Goal: Task Accomplishment & Management: Manage account settings

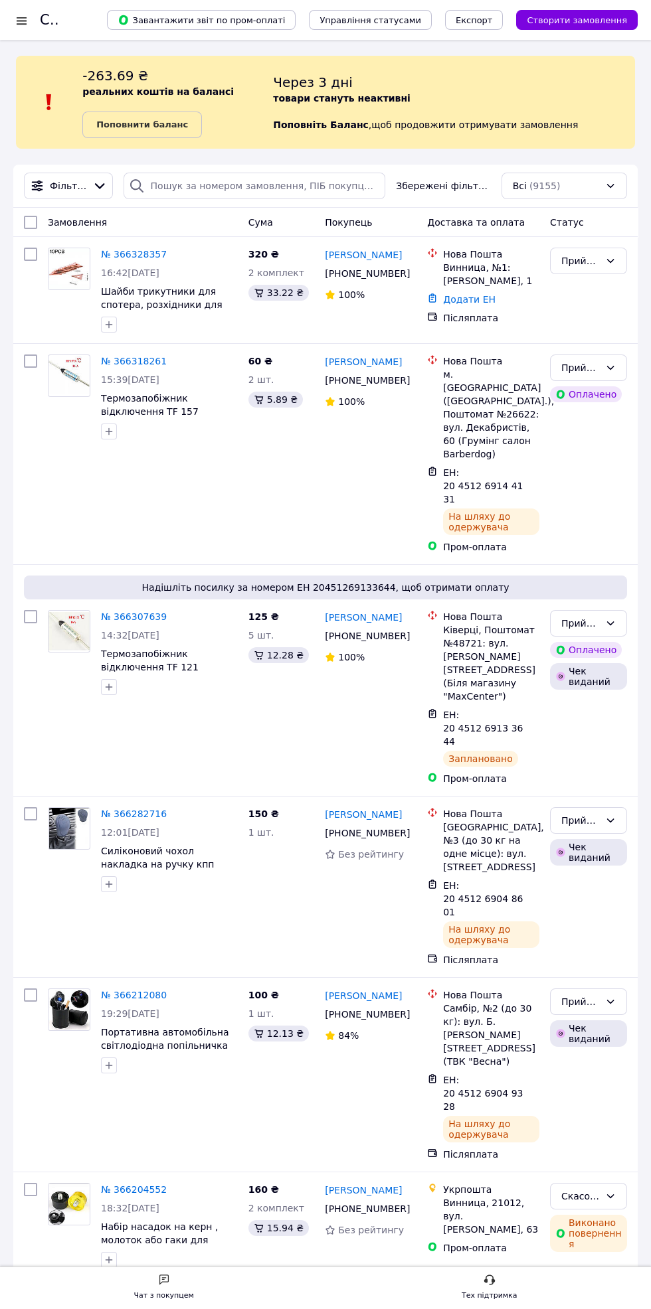
click at [137, 365] on link "№ 366318261" at bounding box center [134, 361] width 66 height 11
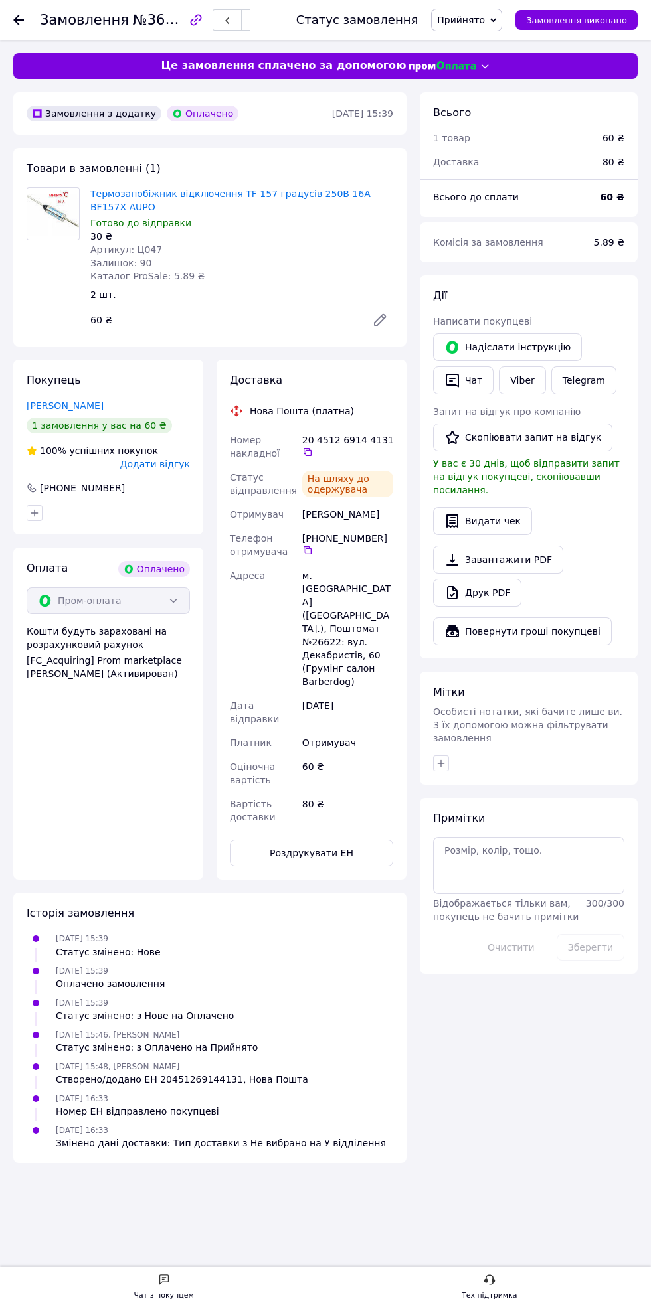
click at [513, 507] on button "Видати чек" at bounding box center [482, 521] width 99 height 28
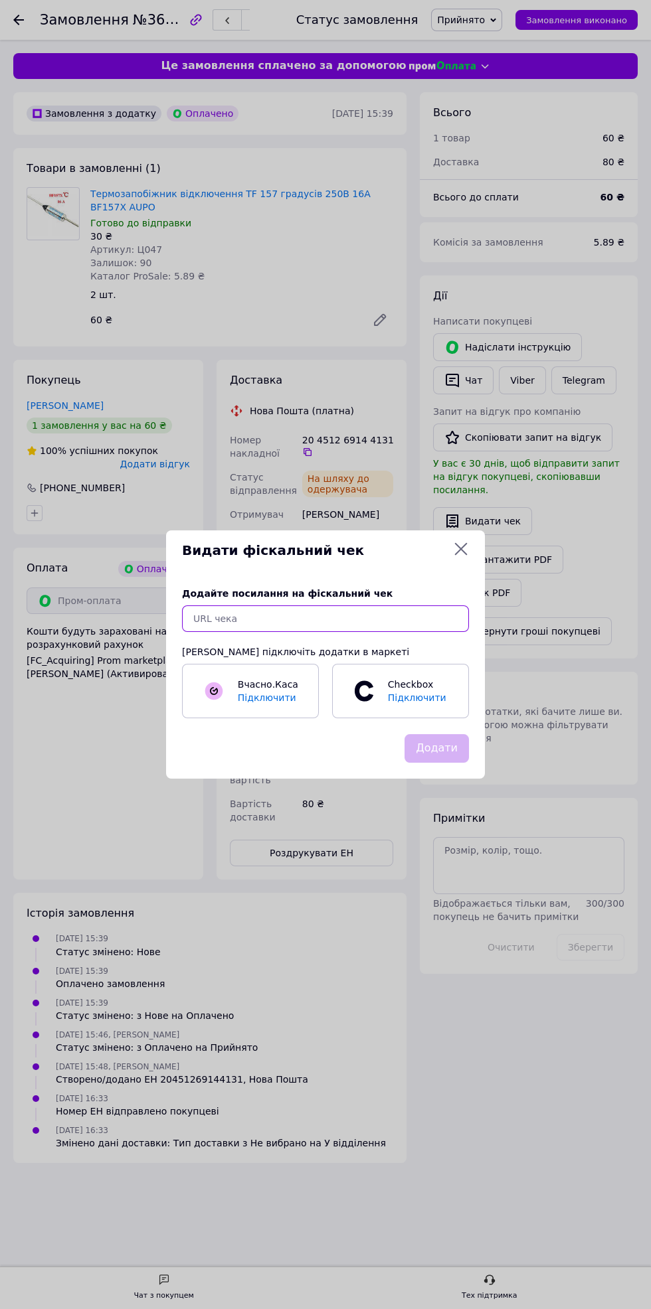
paste input "[URL][DOMAIN_NAME]"
type input "[URL][DOMAIN_NAME]"
click at [449, 744] on button "Додати" at bounding box center [436, 748] width 64 height 29
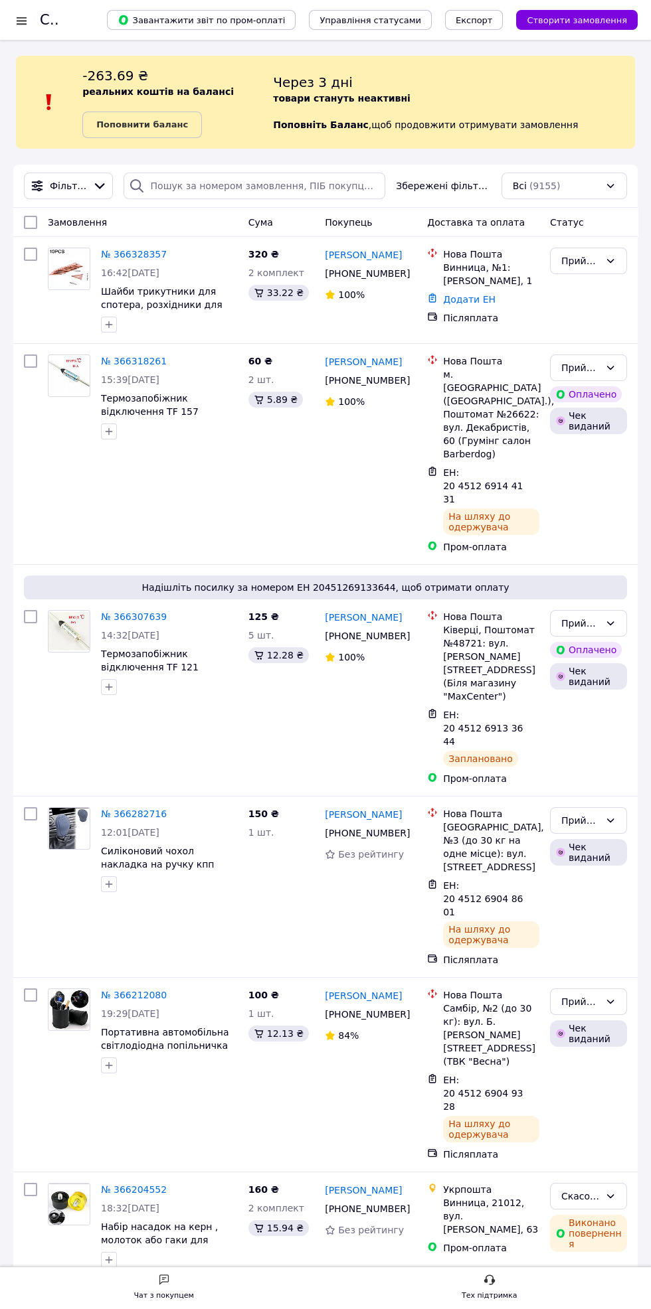
click at [150, 226] on div "Замовлення" at bounding box center [142, 222] width 201 height 24
click at [148, 254] on link "№ 366328357" at bounding box center [134, 254] width 66 height 11
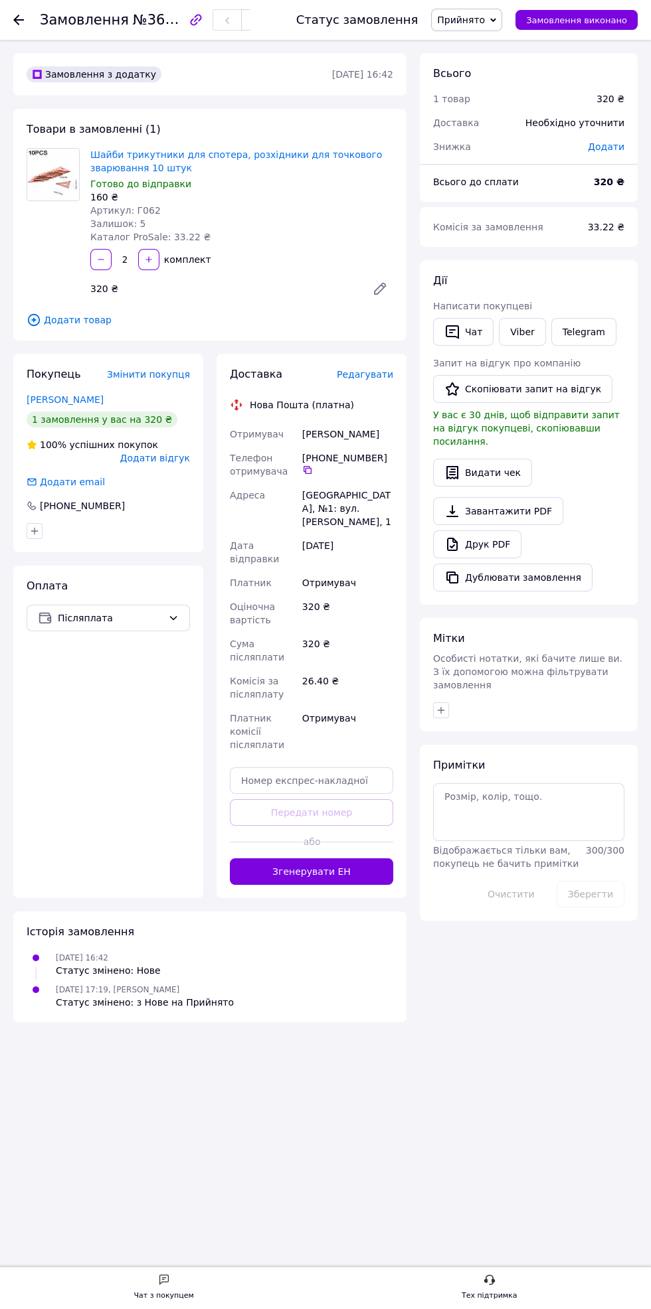
click at [515, 459] on button "Видати чек" at bounding box center [482, 473] width 99 height 28
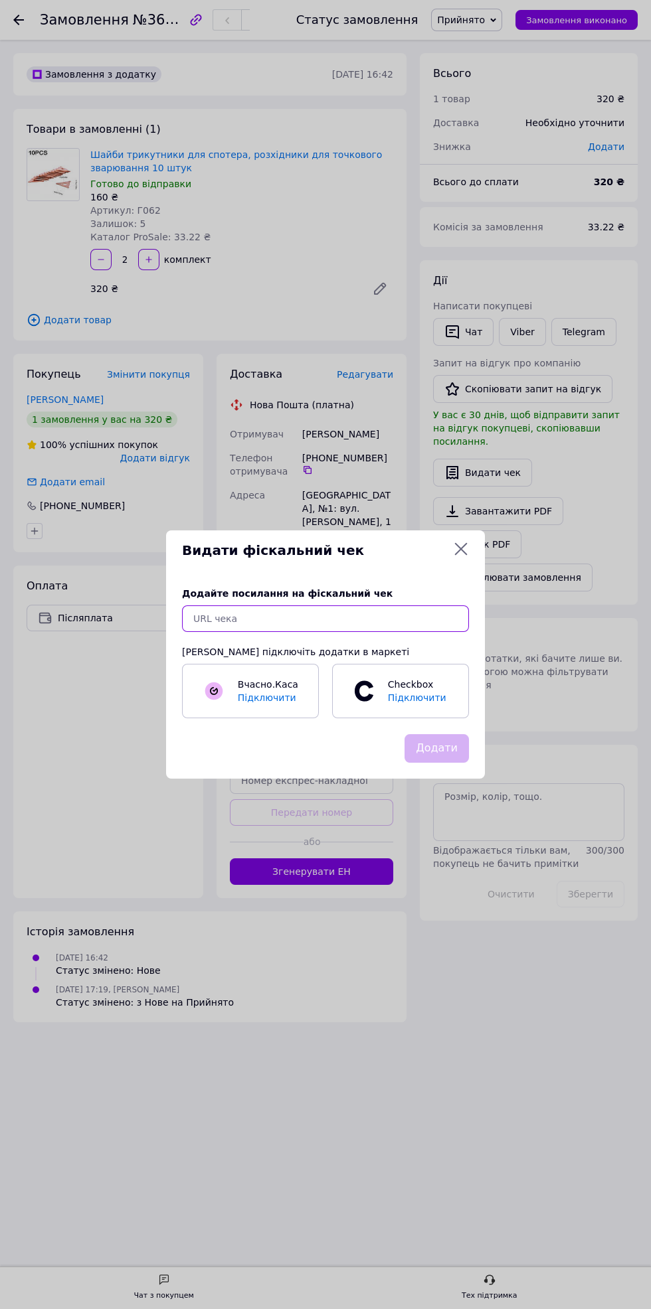
paste input "[URL][DOMAIN_NAME]"
type input "[URL][DOMAIN_NAME]"
click at [446, 757] on button "Додати" at bounding box center [436, 748] width 64 height 29
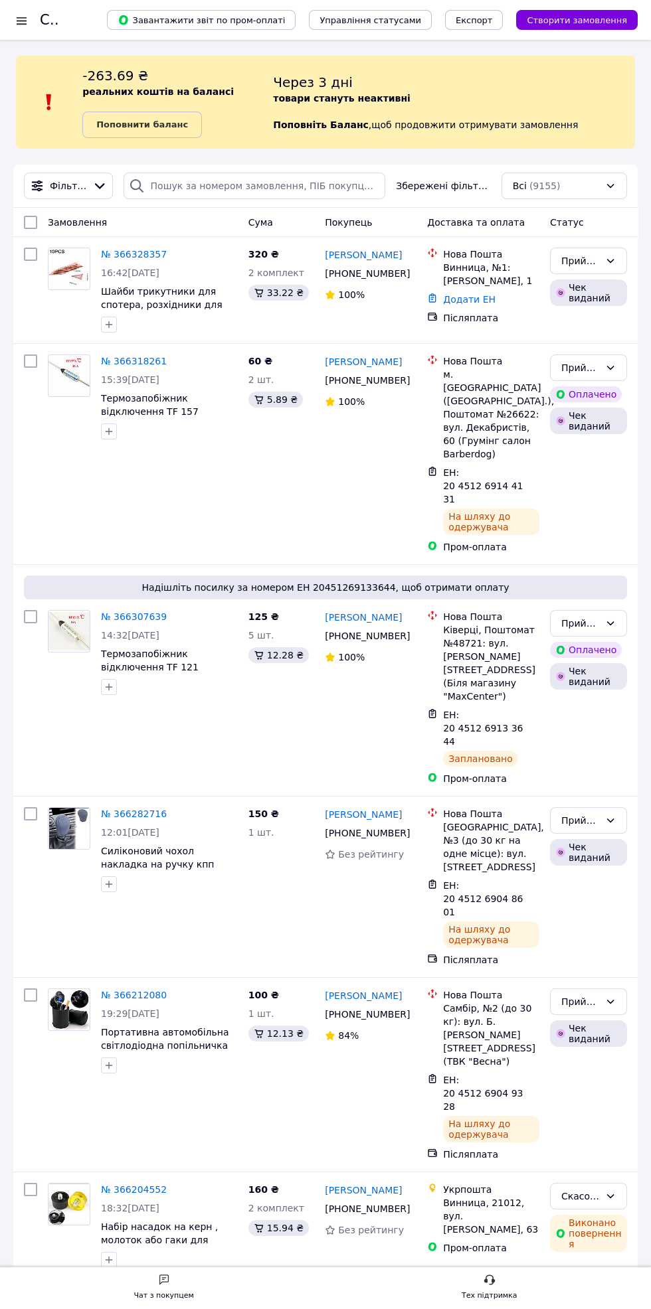
click at [114, 249] on link "№ 366328357" at bounding box center [134, 254] width 66 height 11
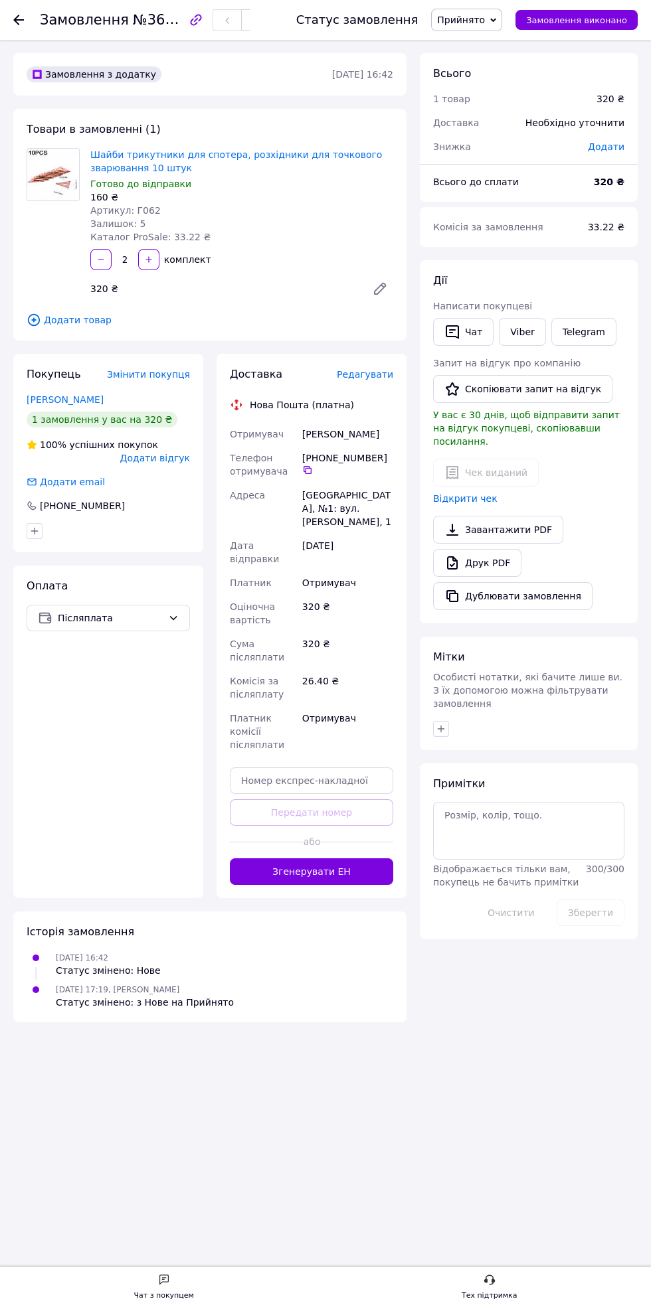
click at [363, 372] on span "Редагувати" at bounding box center [365, 374] width 56 height 11
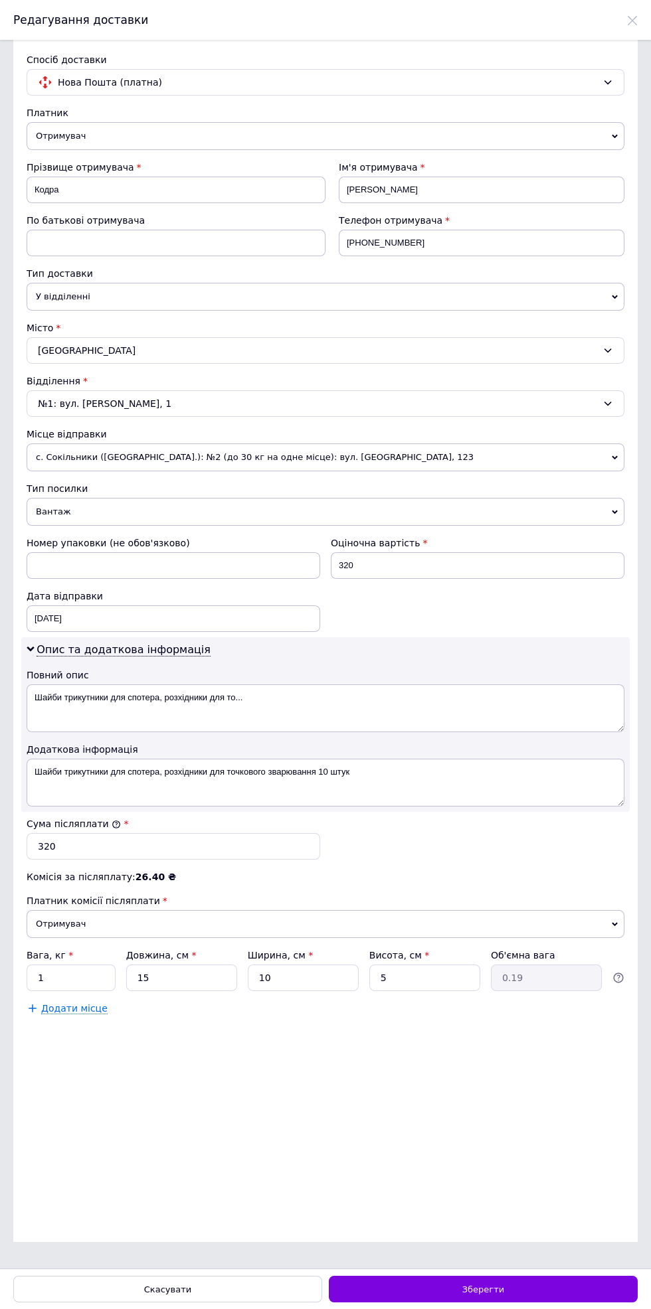
click at [349, 379] on div "Відділення" at bounding box center [326, 380] width 598 height 13
click at [68, 981] on input "1" at bounding box center [71, 978] width 89 height 27
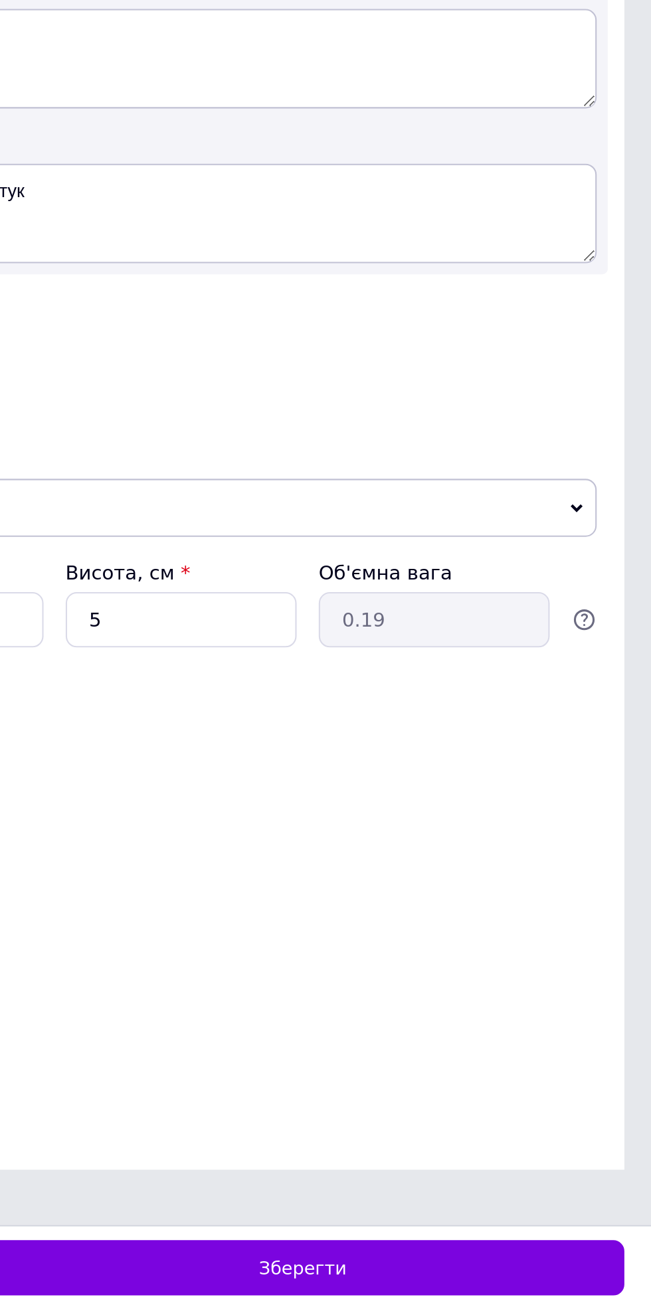
type input "0.5"
click at [511, 1292] on div "Зберегти" at bounding box center [483, 1289] width 309 height 27
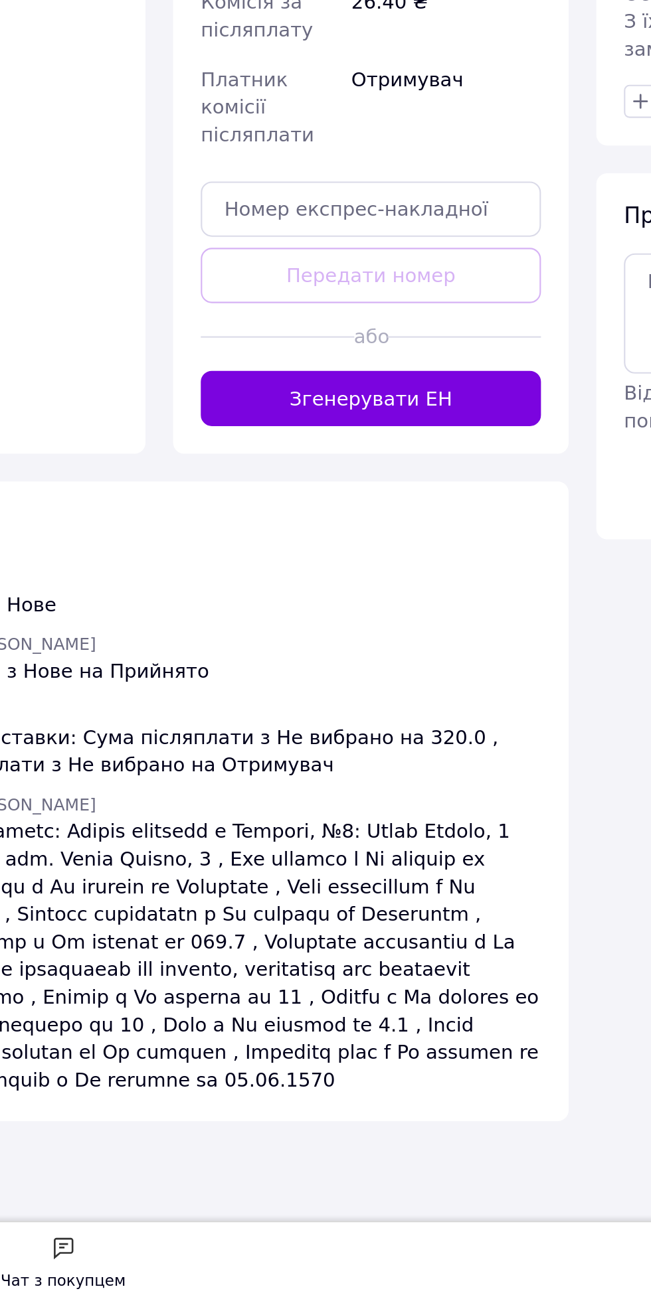
click at [266, 861] on button "Згенерувати ЕН" at bounding box center [311, 871] width 163 height 27
